Goal: Task Accomplishment & Management: Manage account settings

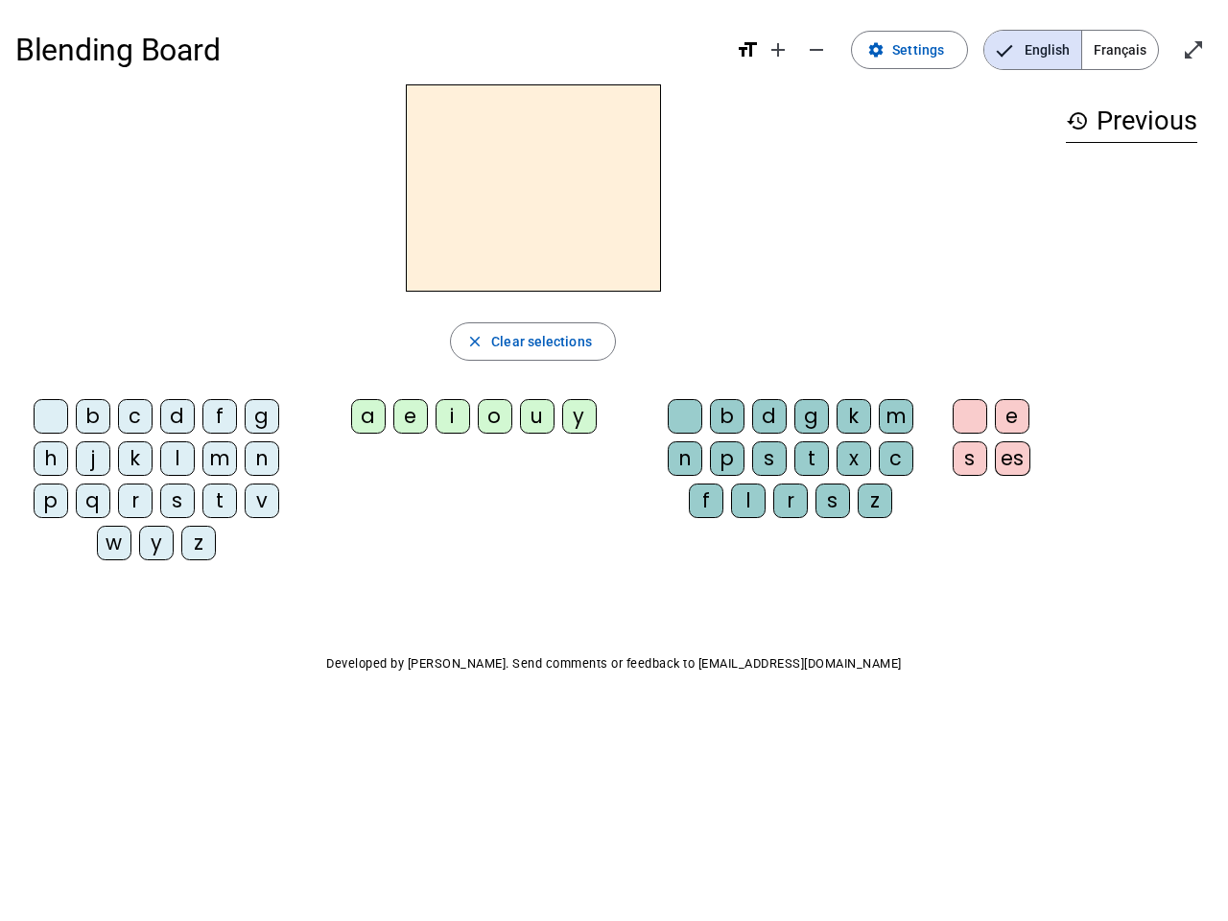
click at [779, 50] on mat-icon "add" at bounding box center [778, 49] width 23 height 23
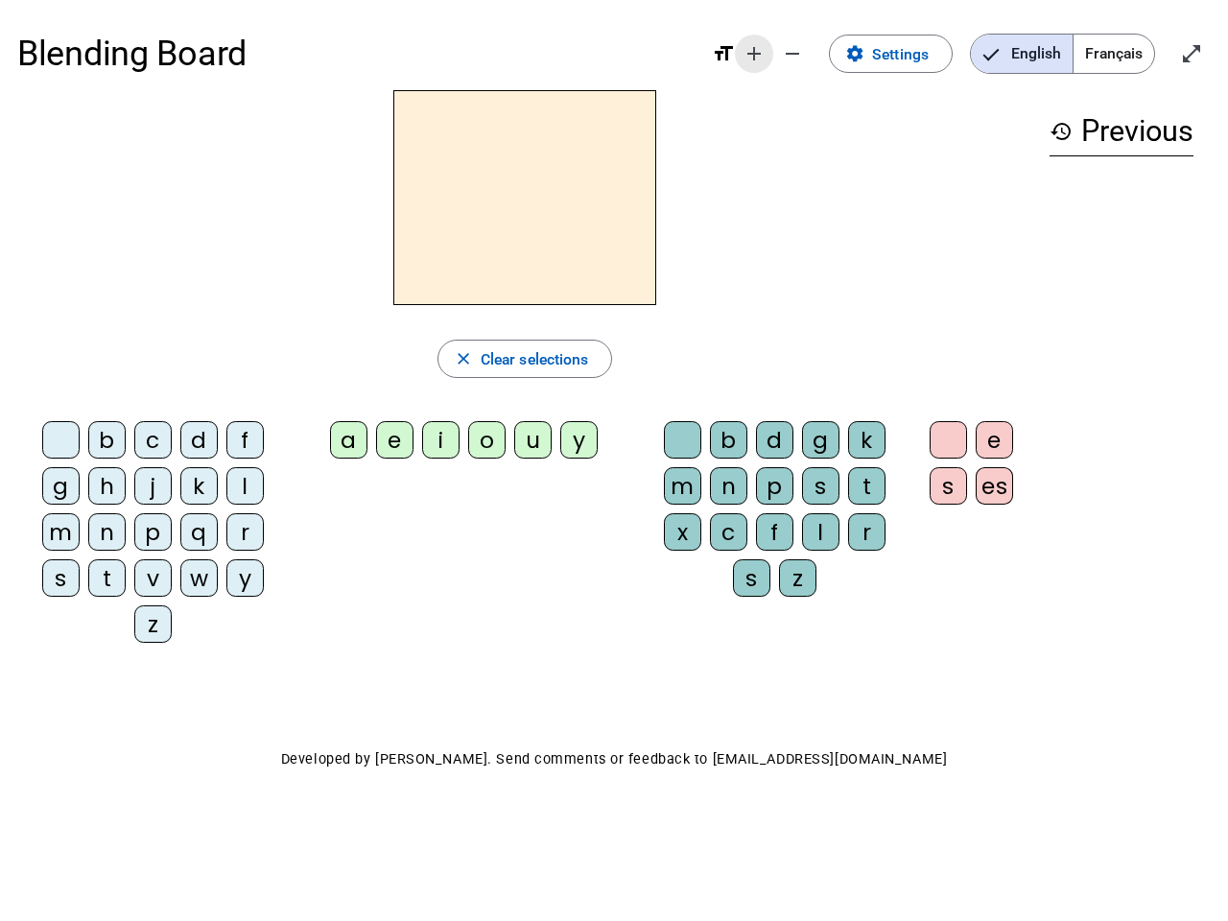
click at [818, 50] on div "Blending Board format_size add remove settings Settings English Français open_i…" at bounding box center [614, 53] width 1194 height 73
click at [911, 50] on span "Settings" at bounding box center [900, 54] width 57 height 26
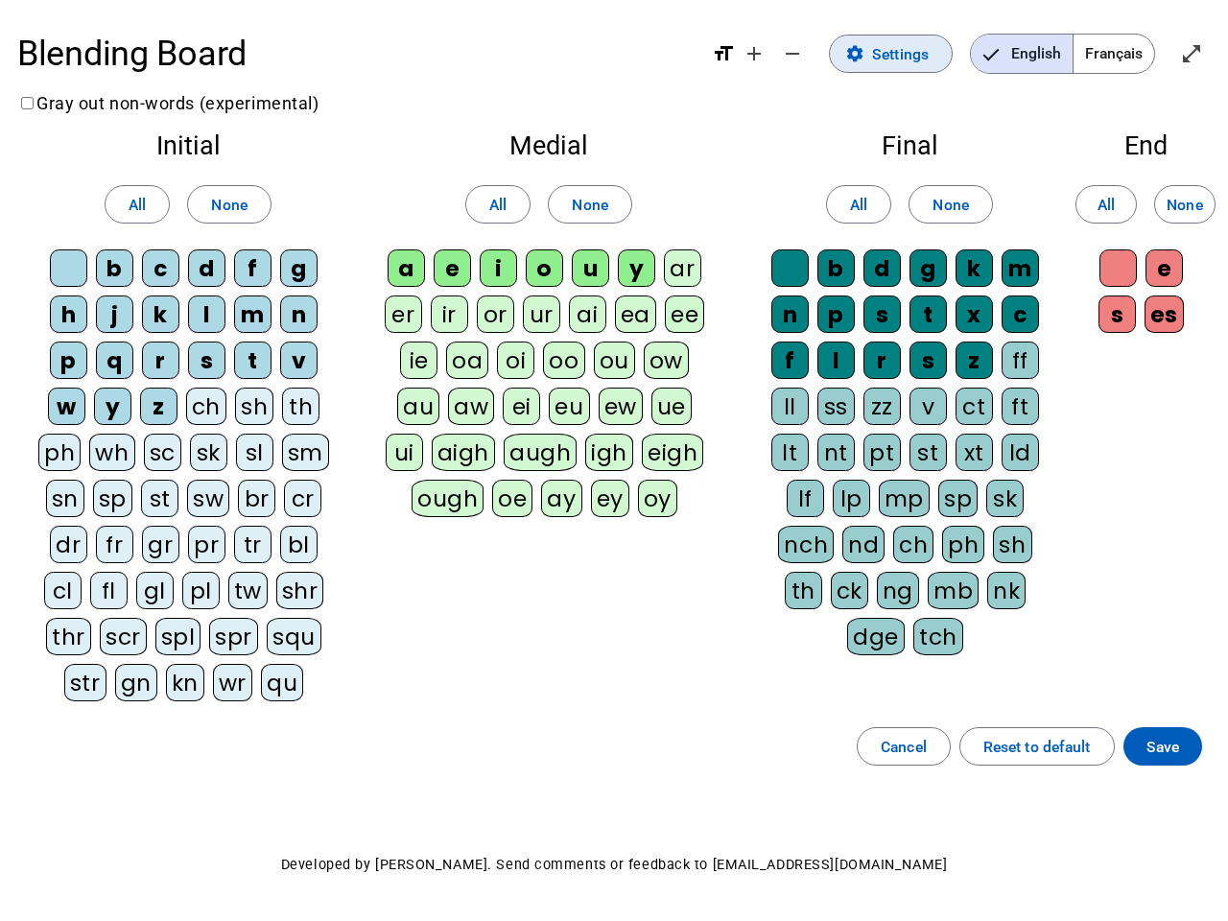
click at [1033, 50] on span "English" at bounding box center [1022, 54] width 102 height 38
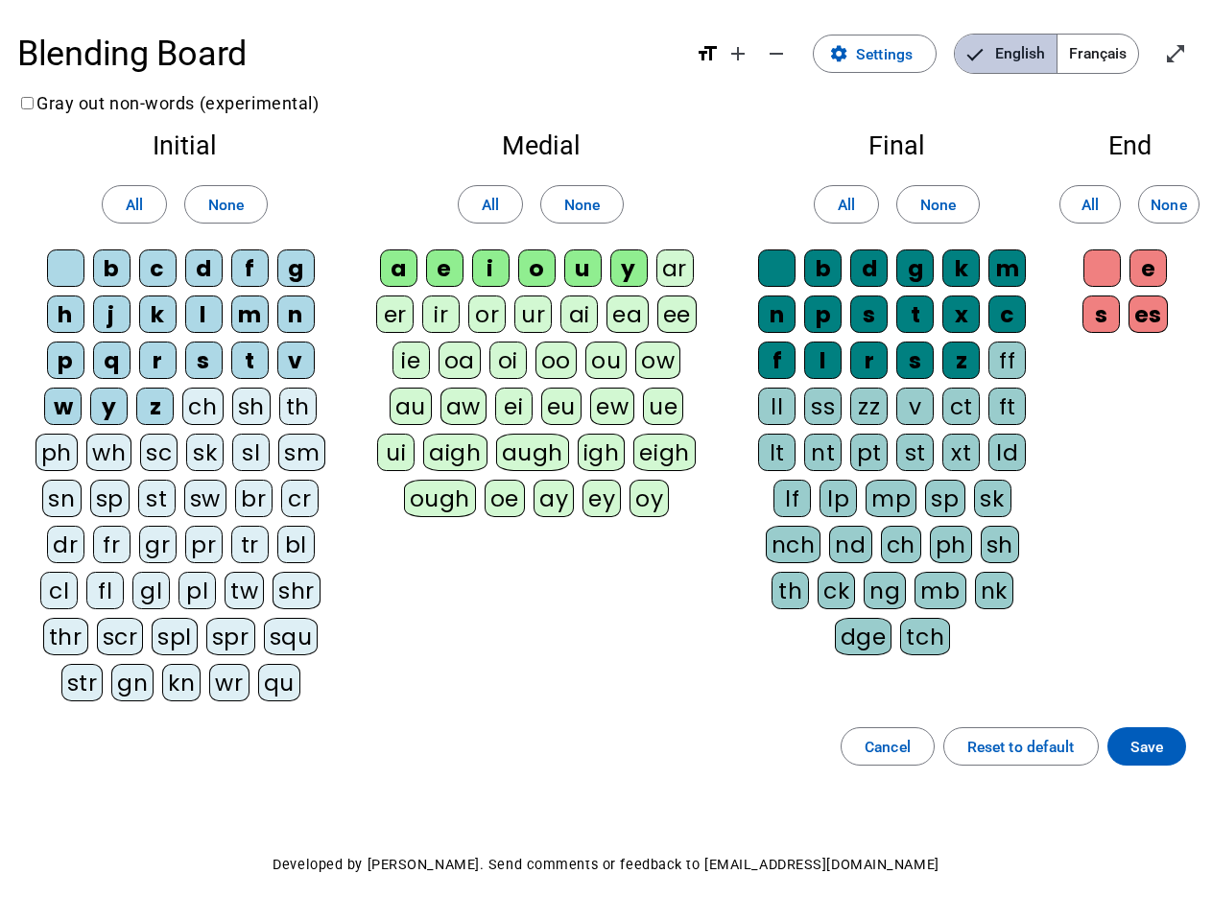
click at [1120, 50] on span "Français" at bounding box center [1098, 54] width 81 height 38
click at [1120, 50] on span "Français" at bounding box center [1083, 54] width 109 height 38
click at [1194, 50] on span "Enter full screen" at bounding box center [1176, 54] width 46 height 46
click at [533, 342] on letter-bubble "oi" at bounding box center [512, 365] width 46 height 46
click at [55, 420] on div "w" at bounding box center [62, 406] width 37 height 37
